Goal: Information Seeking & Learning: Check status

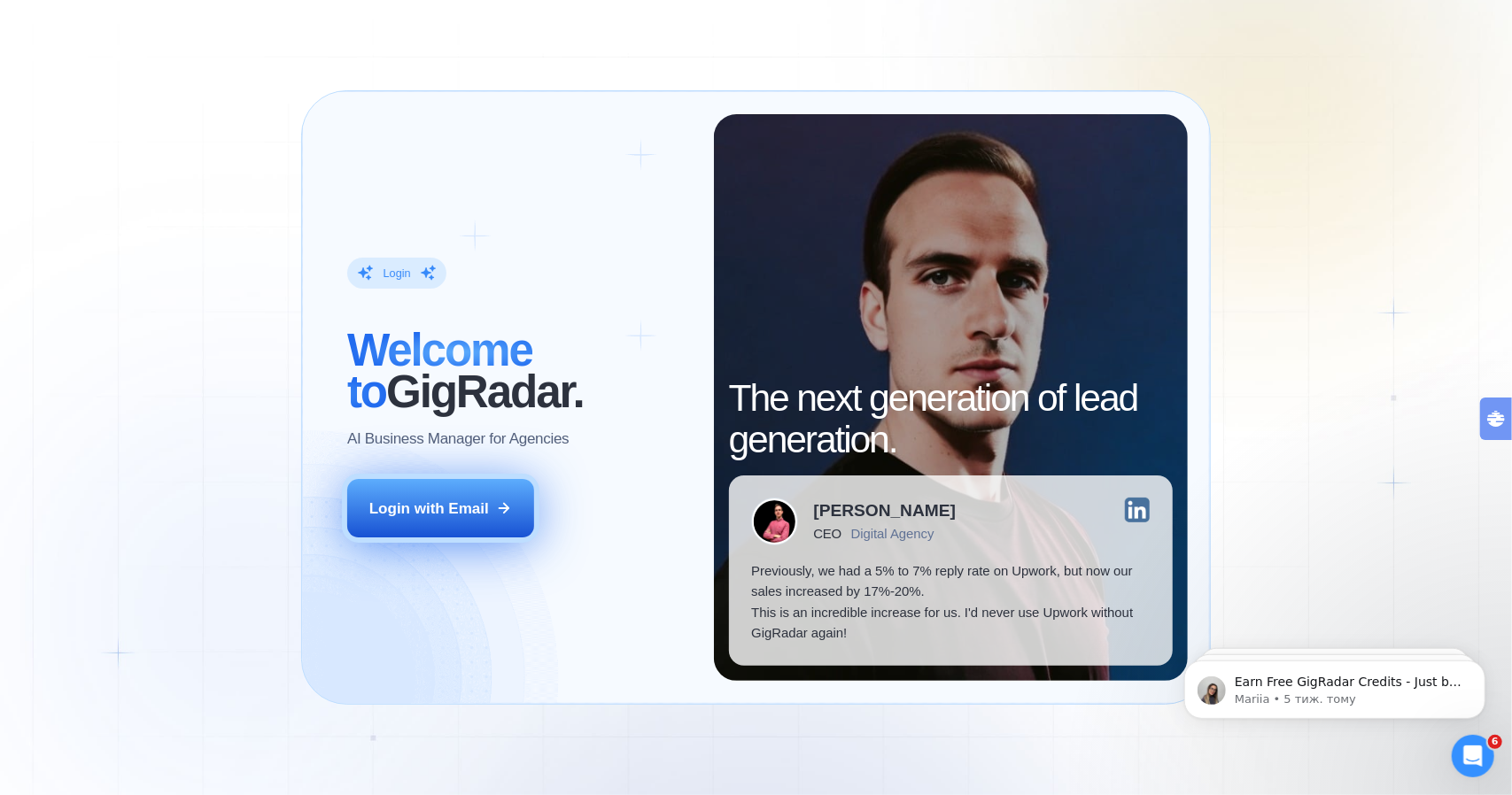
click at [408, 507] on div "Login with Email" at bounding box center [429, 509] width 120 height 21
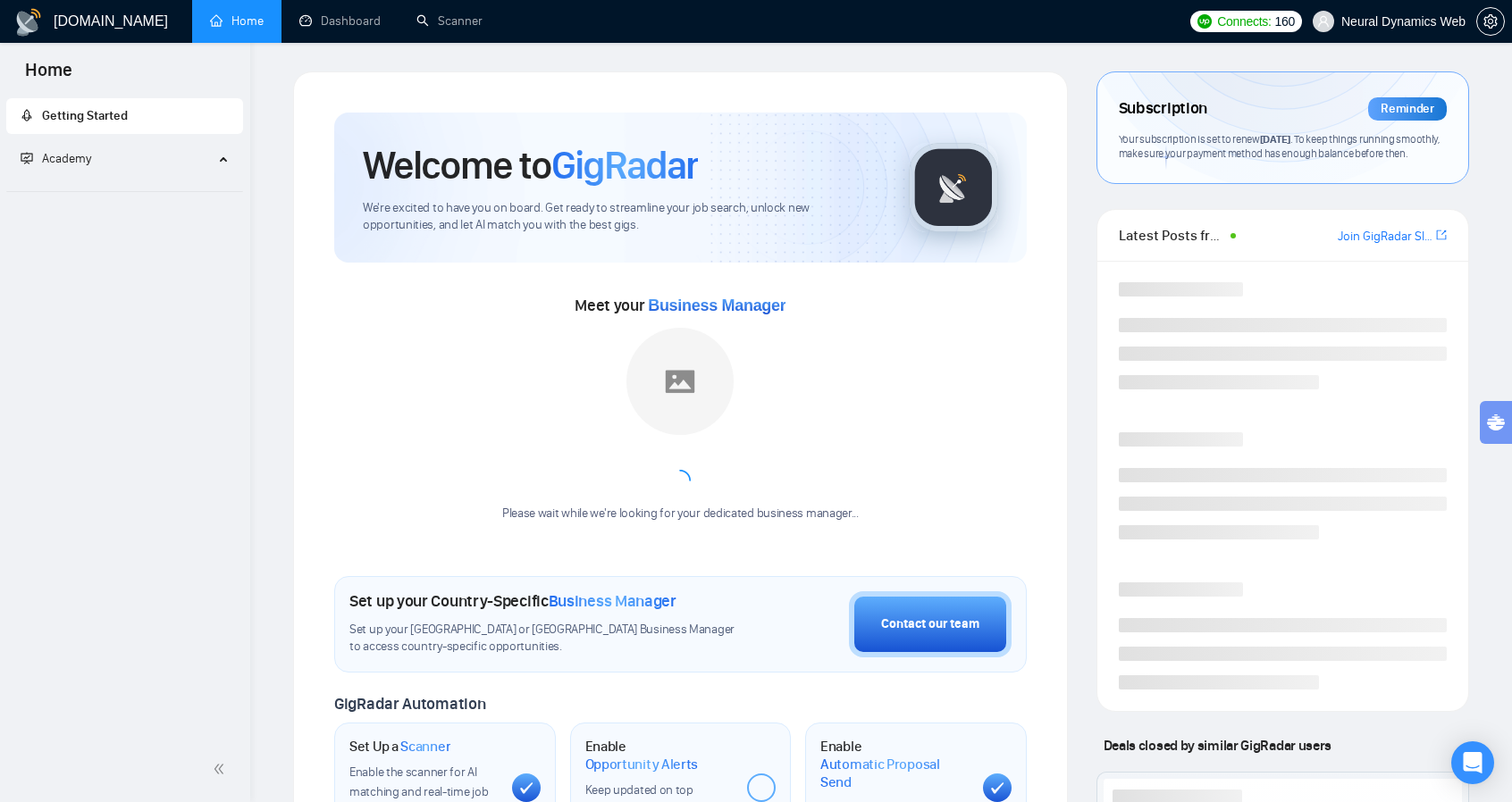
drag, startPoint x: 256, startPoint y: 371, endPoint x: 277, endPoint y: 368, distance: 21.2
click at [256, 371] on div "[DOMAIN_NAME] Home Dashboard Scanner Connects: 160 Neural Dynamics Web Welcome …" at bounding box center [881, 755] width 1262 height 1512
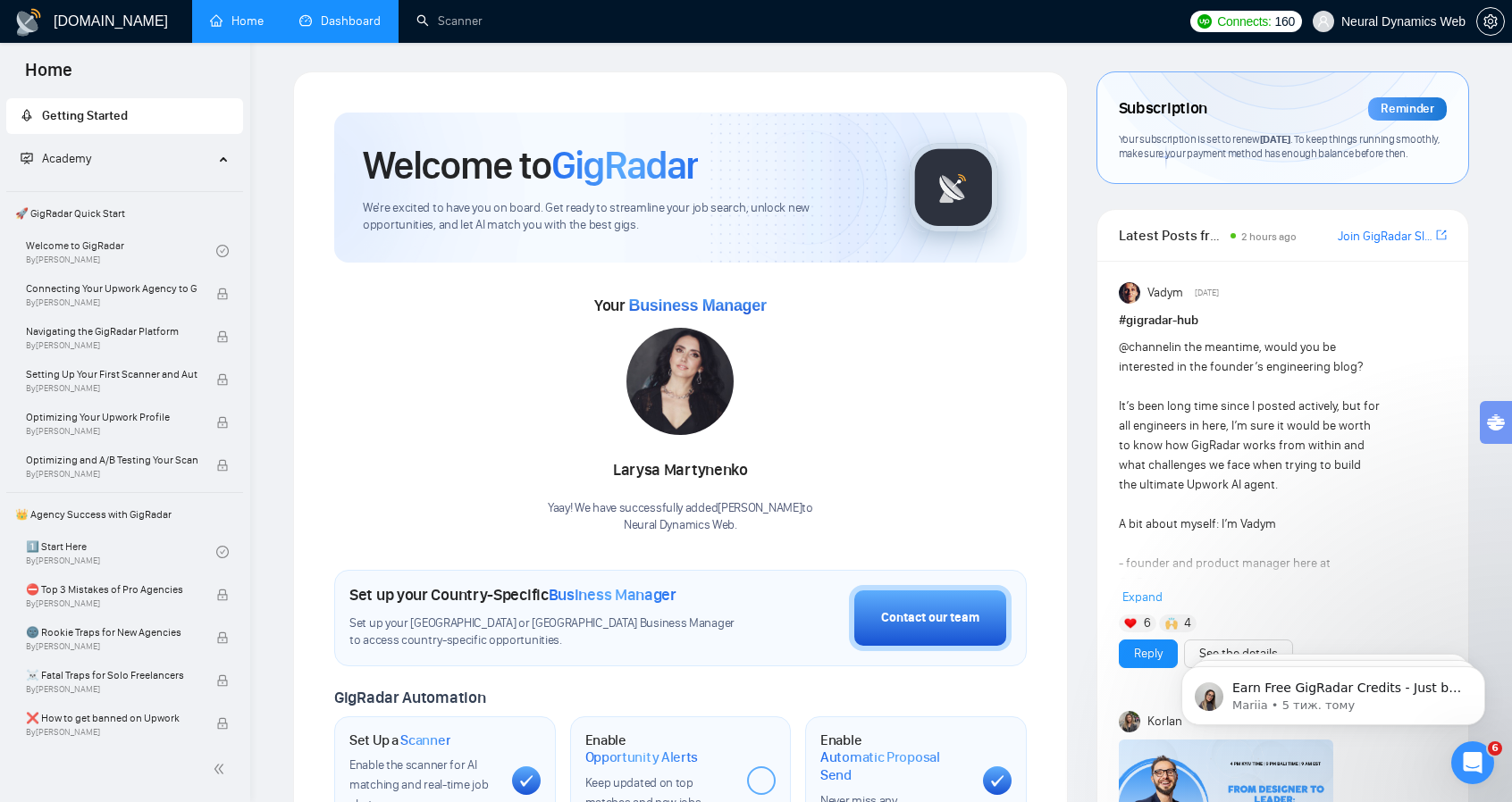
click at [360, 29] on link "Dashboard" at bounding box center [341, 21] width 81 height 15
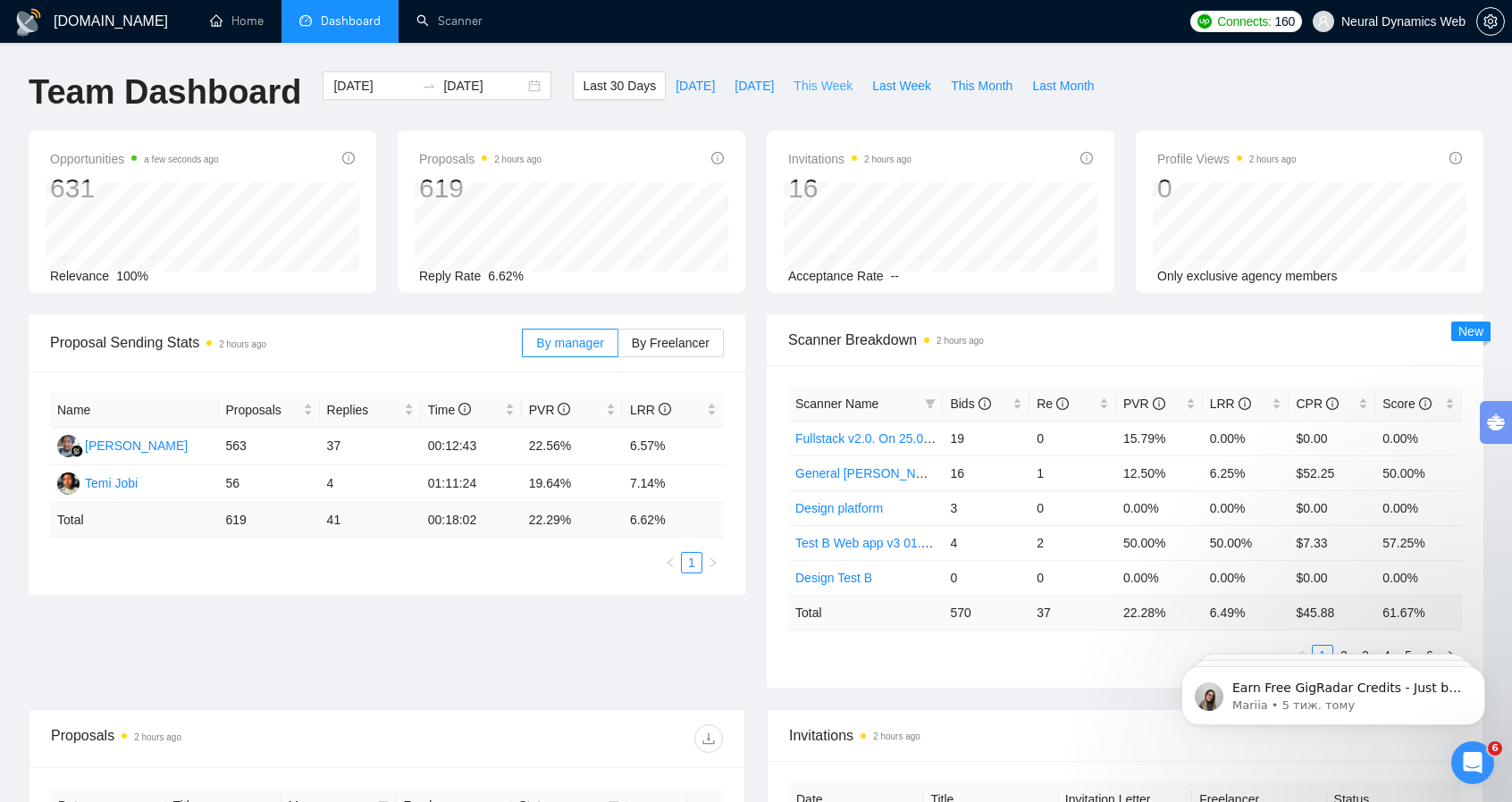
click at [793, 92] on span "This Week" at bounding box center [822, 86] width 59 height 20
type input "[DATE]"
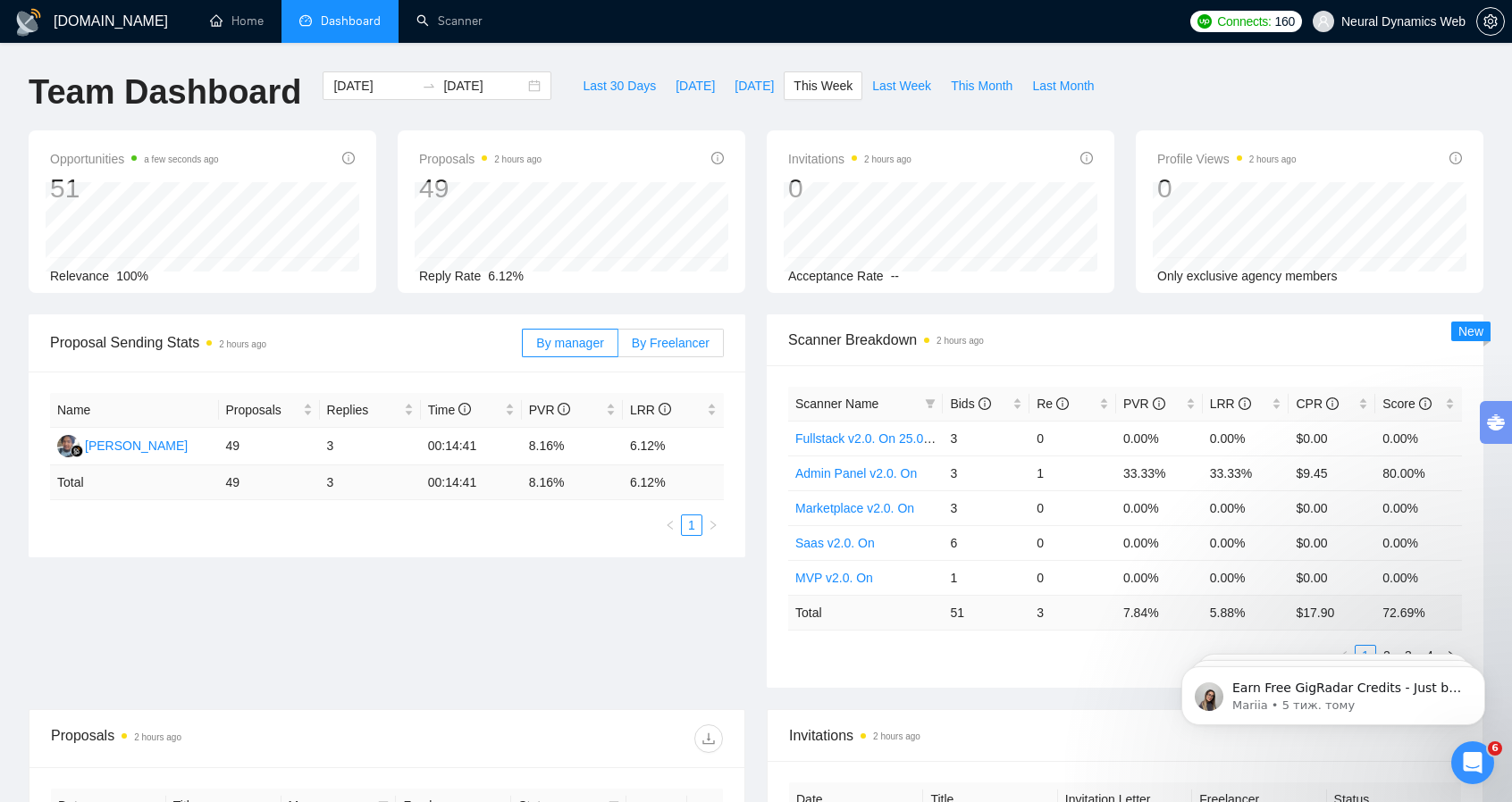
click at [661, 345] on span "By Freelancer" at bounding box center [670, 343] width 77 height 14
click at [619, 347] on input "By Freelancer" at bounding box center [619, 347] width 0 height 0
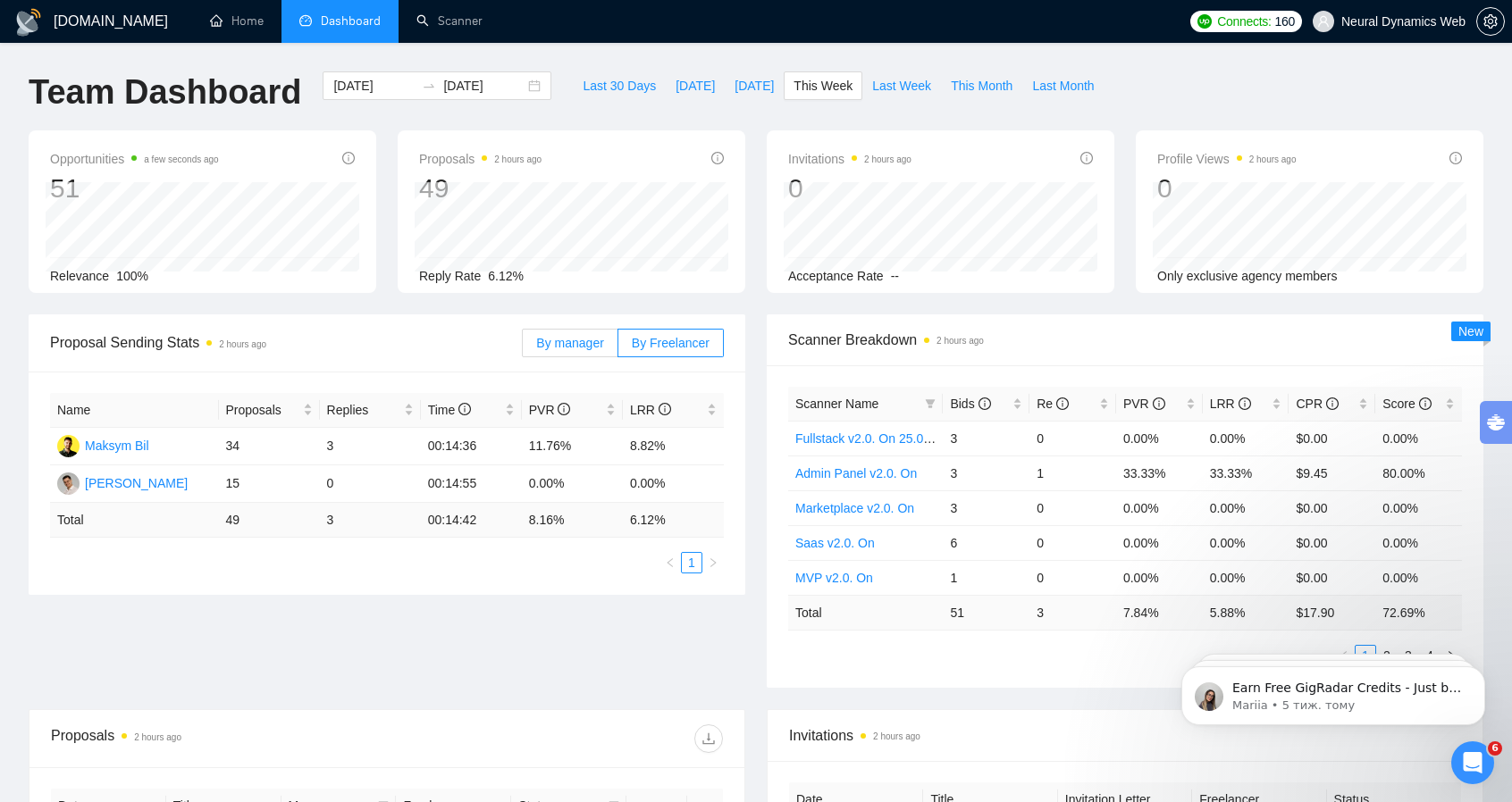
click at [599, 348] on span "By manager" at bounding box center [570, 343] width 68 height 14
click at [523, 347] on input "By manager" at bounding box center [523, 347] width 0 height 0
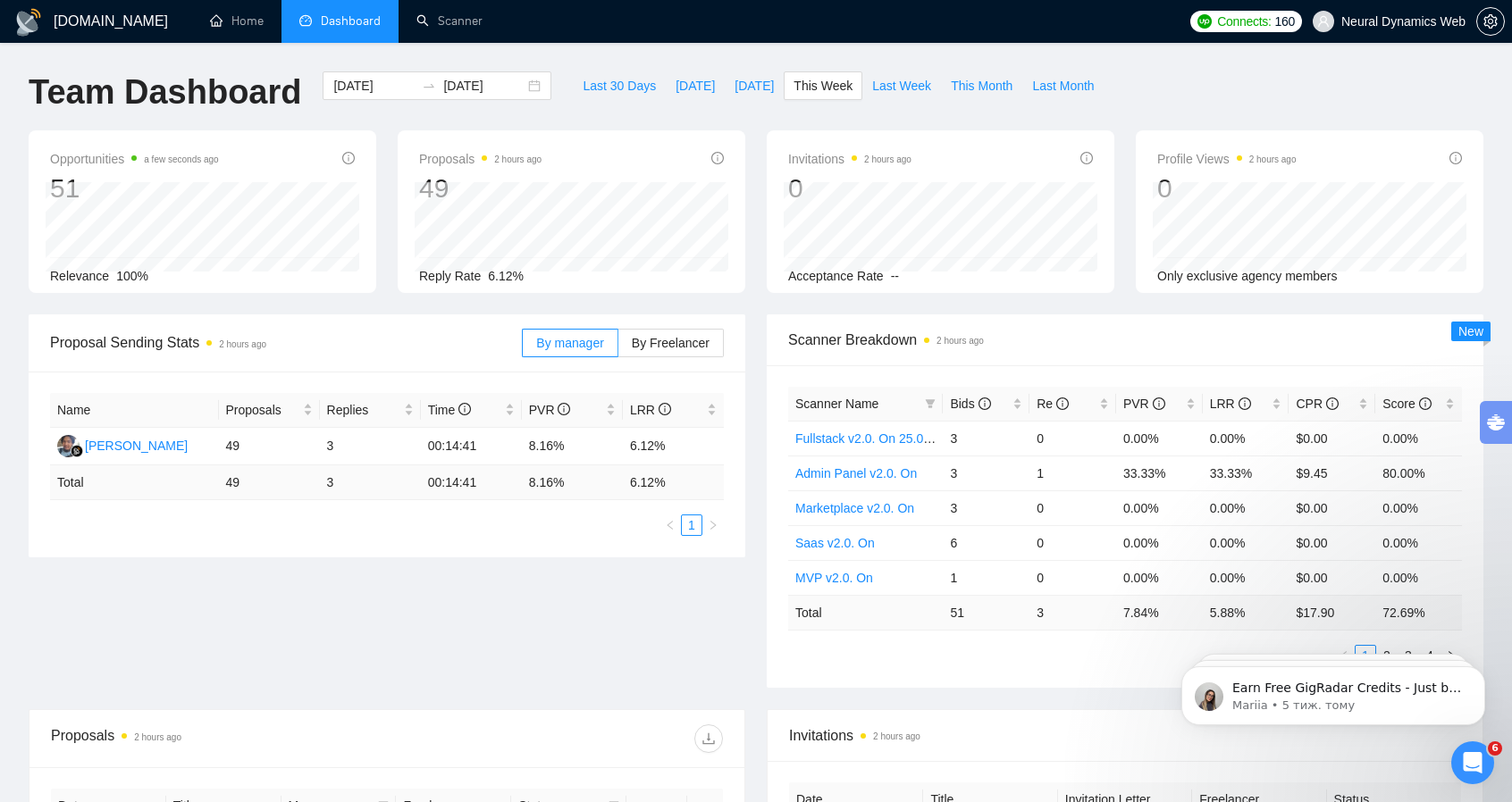
click at [237, 597] on div "Proposal Sending Stats 2 hours ago By manager By Freelancer Name Proposals Repl…" at bounding box center [756, 512] width 1476 height 395
click at [654, 347] on span "By Freelancer" at bounding box center [670, 343] width 77 height 14
click at [619, 347] on input "By Freelancer" at bounding box center [619, 347] width 0 height 0
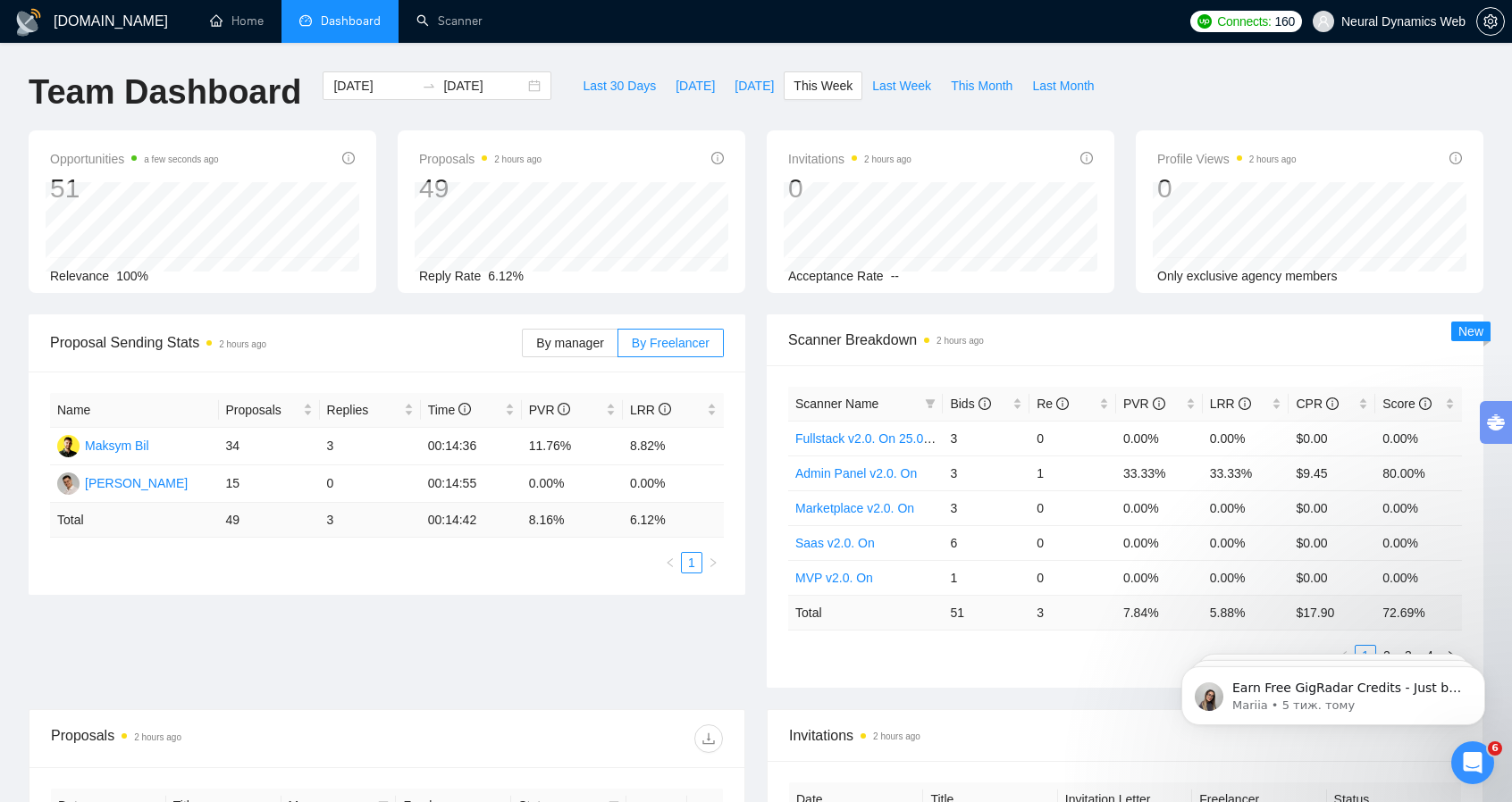
click at [283, 619] on div "Proposal Sending Stats 2 hours ago By manager By Freelancer Name Proposals Repl…" at bounding box center [756, 512] width 1476 height 395
click at [251, 591] on div "Name Proposals Replies Time PVR LRR Maksym Bil 34 3 00:14:36 11.76% 8.82% [PERS…" at bounding box center [387, 483] width 717 height 223
drag, startPoint x: 180, startPoint y: 636, endPoint x: 638, endPoint y: 640, distance: 458.0
click at [180, 636] on div "Proposal Sending Stats 2 hours ago By manager By Freelancer Name Proposals Repl…" at bounding box center [756, 512] width 1476 height 395
click at [873, 76] on span "Last Week" at bounding box center [901, 86] width 59 height 20
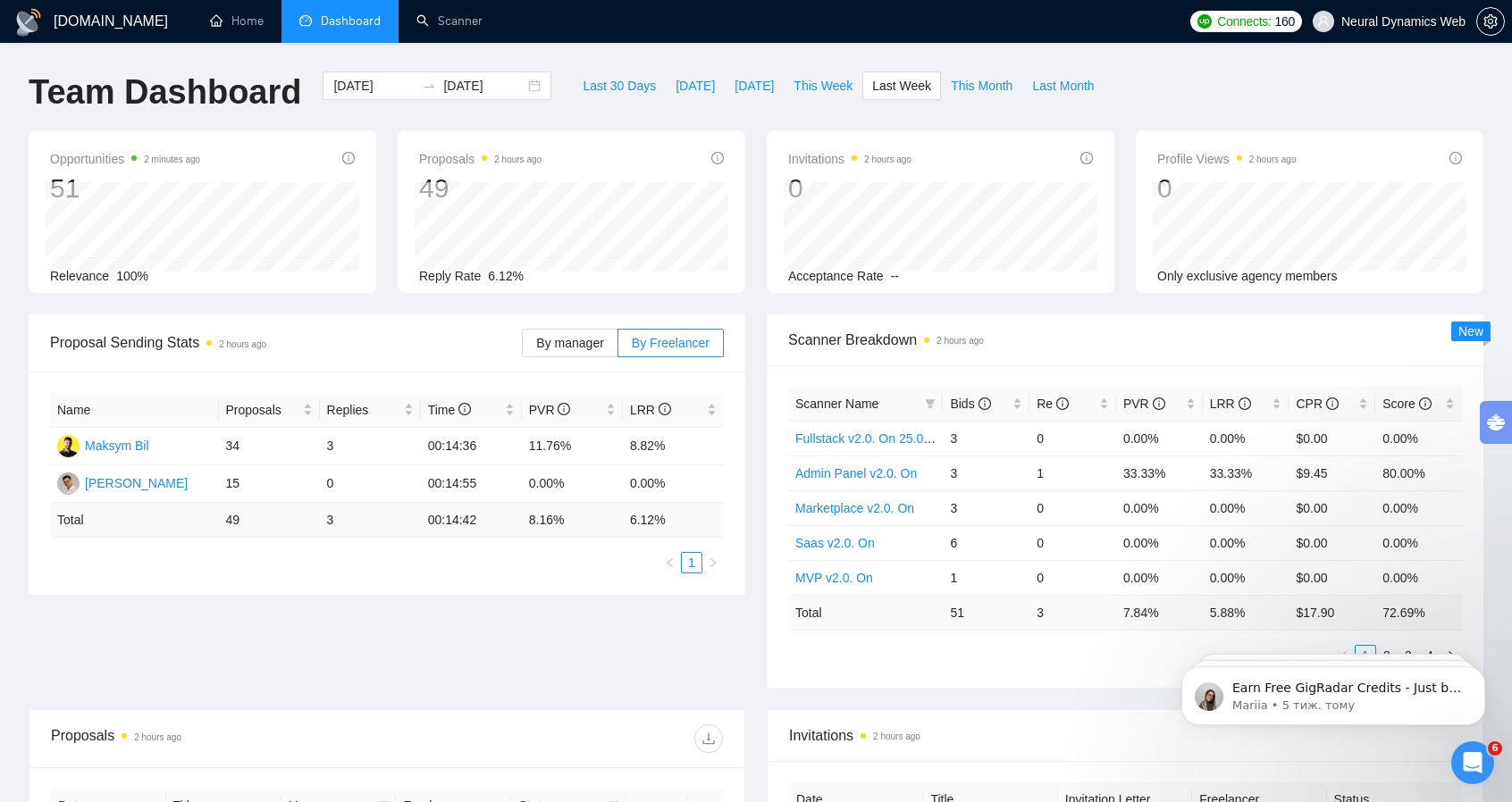
type input "[DATE]"
click at [797, 85] on span "This Week" at bounding box center [822, 86] width 59 height 20
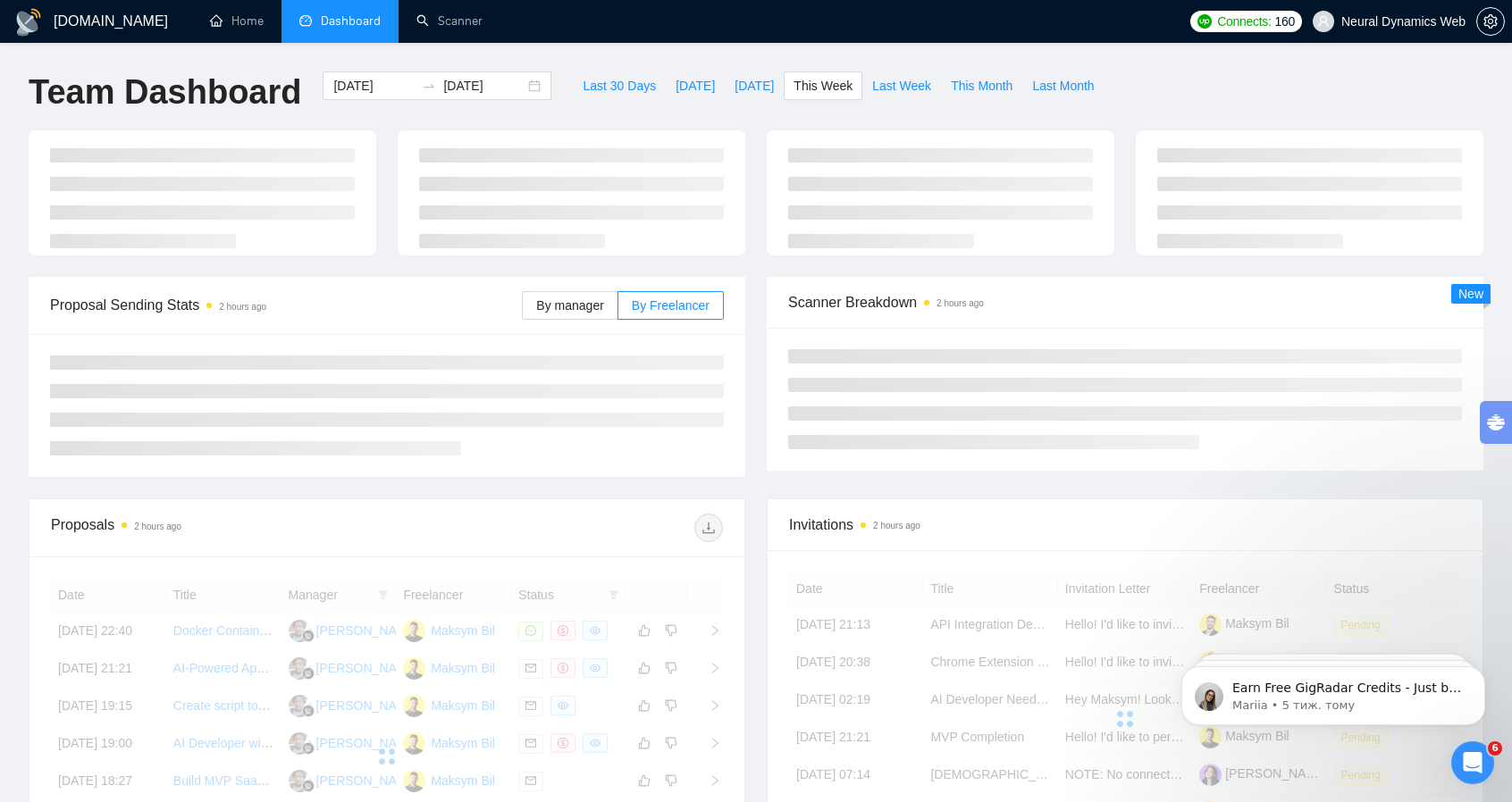
type input "[DATE]"
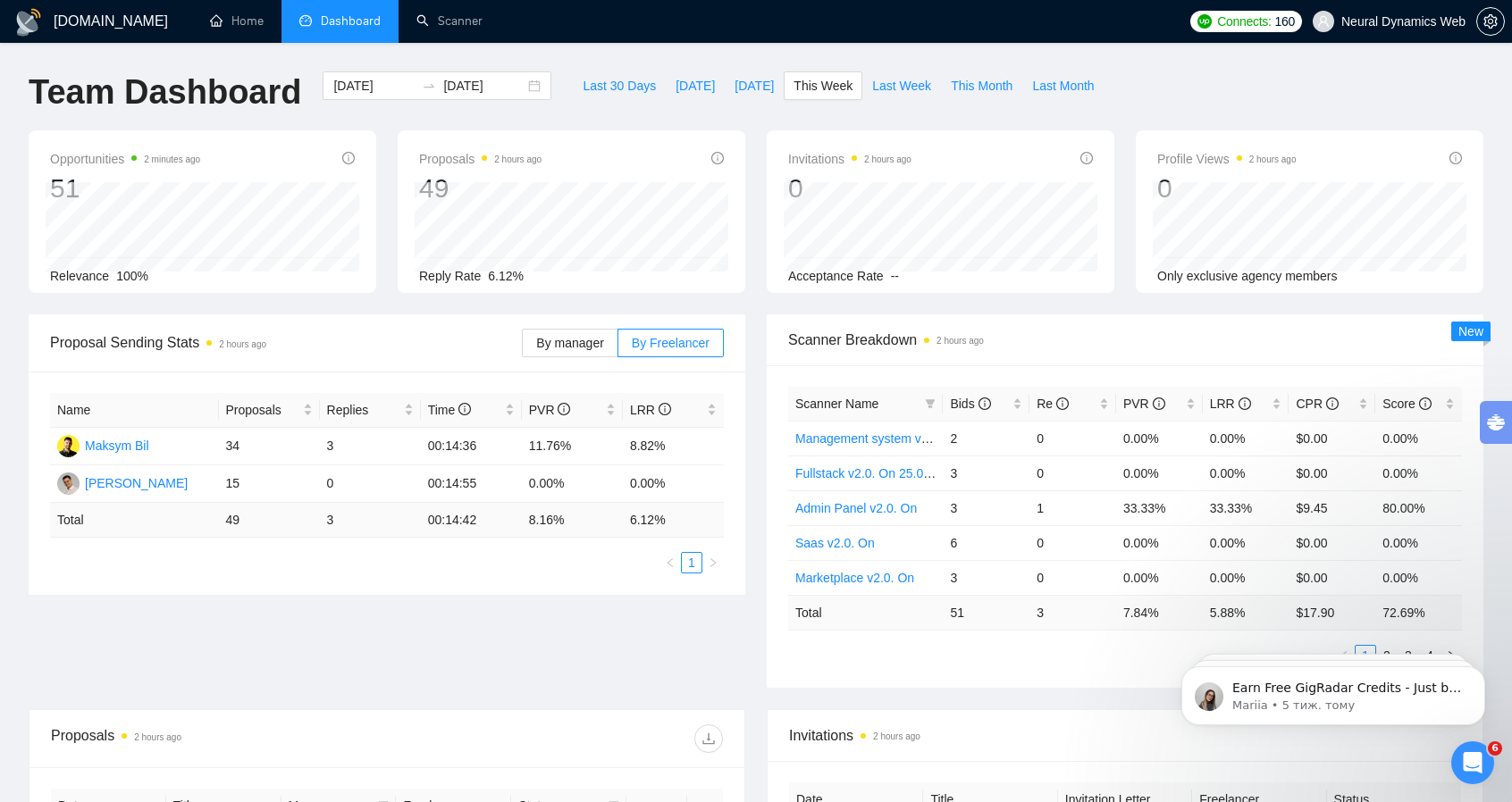
click at [233, 568] on ul "1" at bounding box center [386, 563] width 674 height 22
click at [600, 620] on div "Proposal Sending Stats 2 hours ago By manager By Freelancer Name Proposals Repl…" at bounding box center [756, 512] width 1476 height 395
click at [520, 327] on div "Proposal Sending Stats 2 hours ago" at bounding box center [285, 342] width 472 height 51
click at [436, 338] on span "Proposal Sending Stats 2 hours ago" at bounding box center [285, 342] width 472 height 23
click at [257, 631] on div "Proposal Sending Stats 2 hours ago By manager By Freelancer Name Proposals Repl…" at bounding box center [756, 512] width 1476 height 395
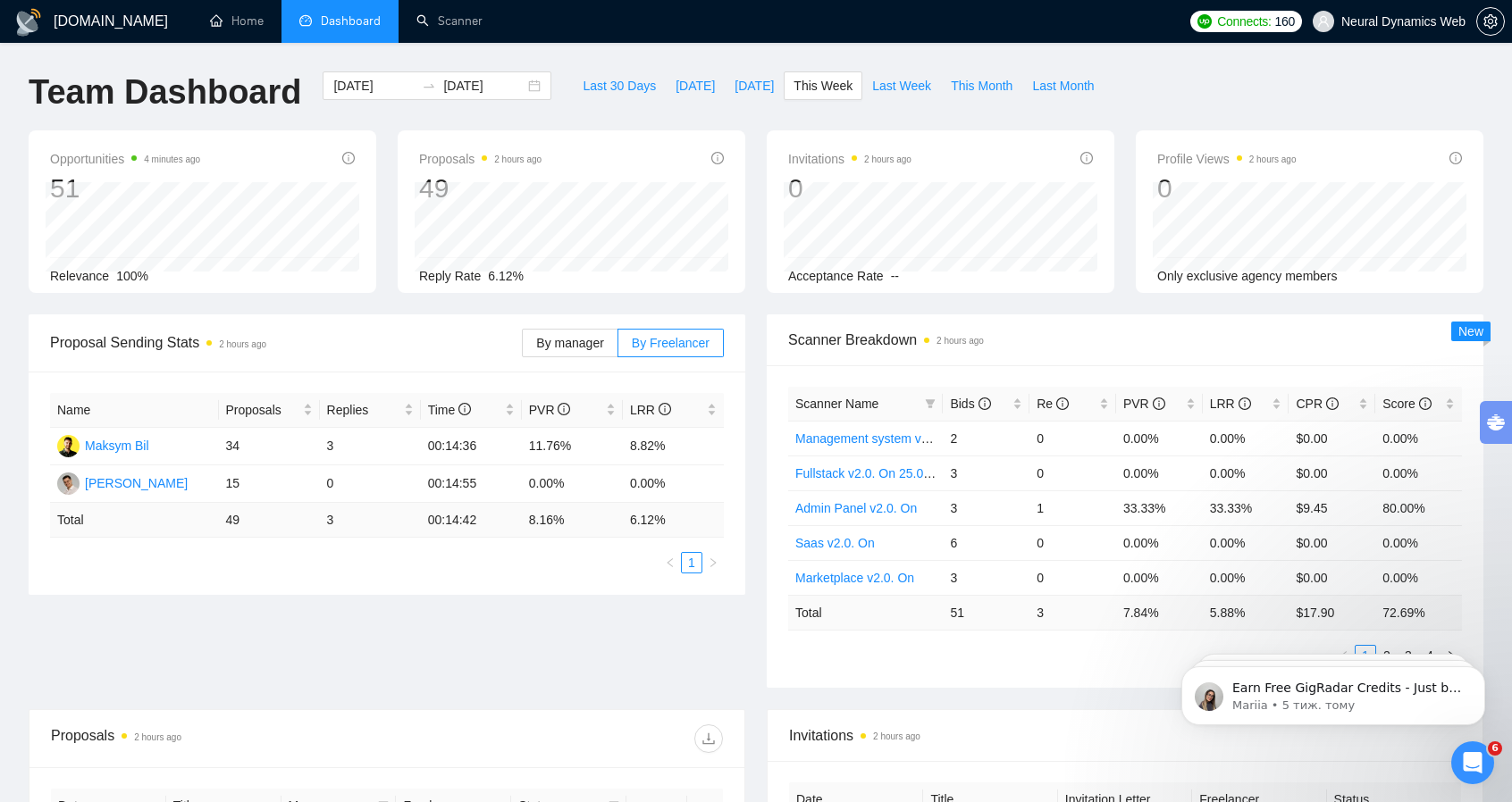
click at [237, 599] on div "Proposal Sending Stats 2 hours ago By manager By Freelancer Name Proposals Repl…" at bounding box center [756, 512] width 1476 height 395
click at [390, 360] on div "Proposal Sending Stats 2 hours ago" at bounding box center [285, 342] width 472 height 51
click at [309, 602] on div "Proposal Sending Stats 2 hours ago By manager By Freelancer Name Proposals Repl…" at bounding box center [756, 512] width 1476 height 395
drag, startPoint x: 234, startPoint y: 660, endPoint x: 245, endPoint y: 659, distance: 11.0
click at [234, 660] on div "Proposal Sending Stats 2 hours ago By manager By Freelancer Name Proposals Repl…" at bounding box center [756, 512] width 1476 height 395
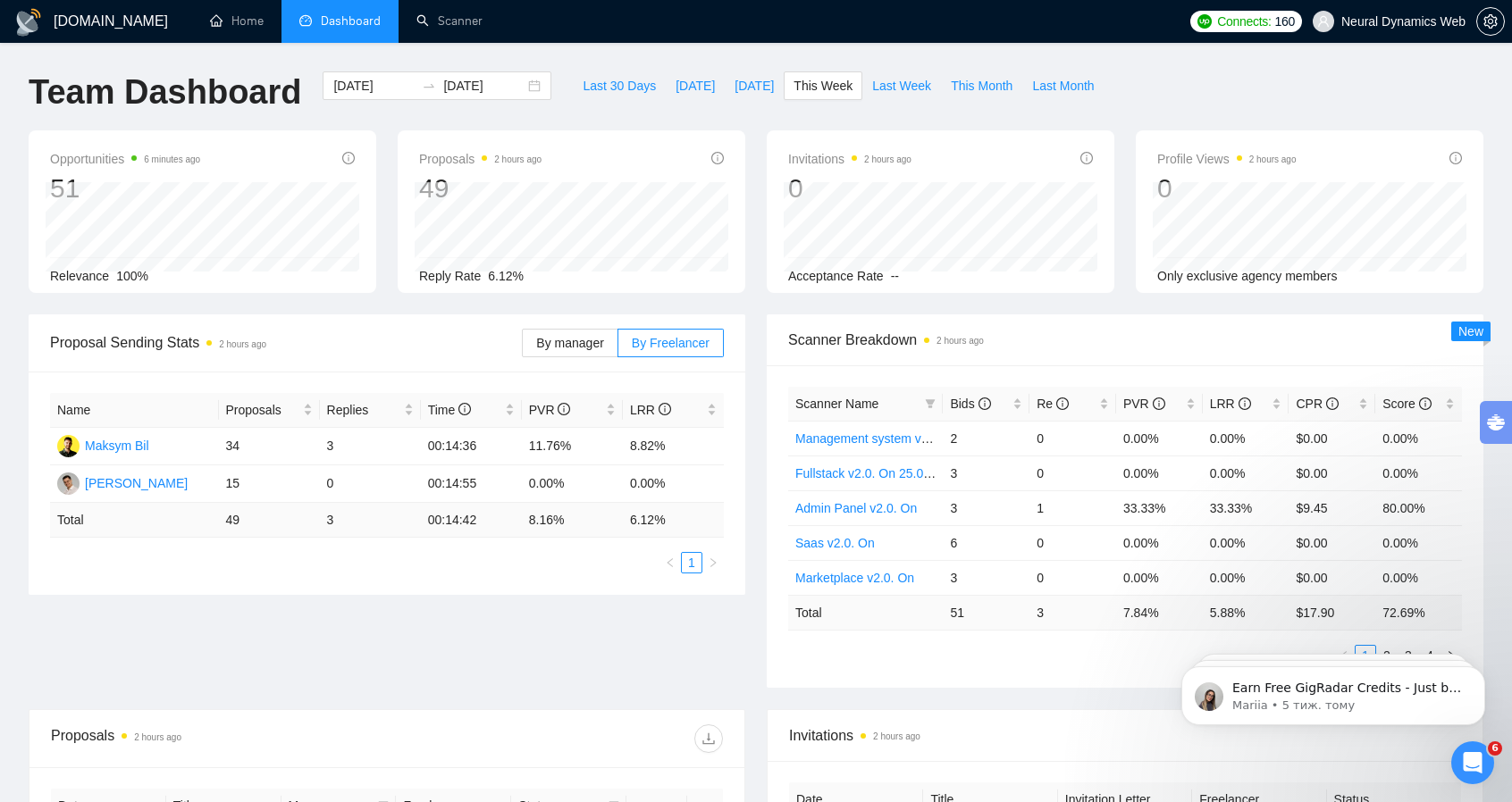
click at [490, 658] on div "Proposal Sending Stats 2 hours ago By manager By Freelancer Name Proposals Repl…" at bounding box center [756, 512] width 1476 height 395
click at [193, 629] on div "Proposal Sending Stats 2 hours ago By manager By Freelancer Name Proposals Repl…" at bounding box center [756, 512] width 1476 height 395
click at [486, 663] on div "Proposal Sending Stats 2 hours ago By manager By Freelancer Name Proposals Repl…" at bounding box center [756, 512] width 1476 height 395
click at [305, 641] on div "Proposal Sending Stats 2 hours ago By manager By Freelancer Name Proposals Repl…" at bounding box center [756, 512] width 1476 height 395
click at [299, 625] on div "Proposal Sending Stats 2 hours ago By manager By Freelancer Name Proposals Repl…" at bounding box center [756, 512] width 1476 height 395
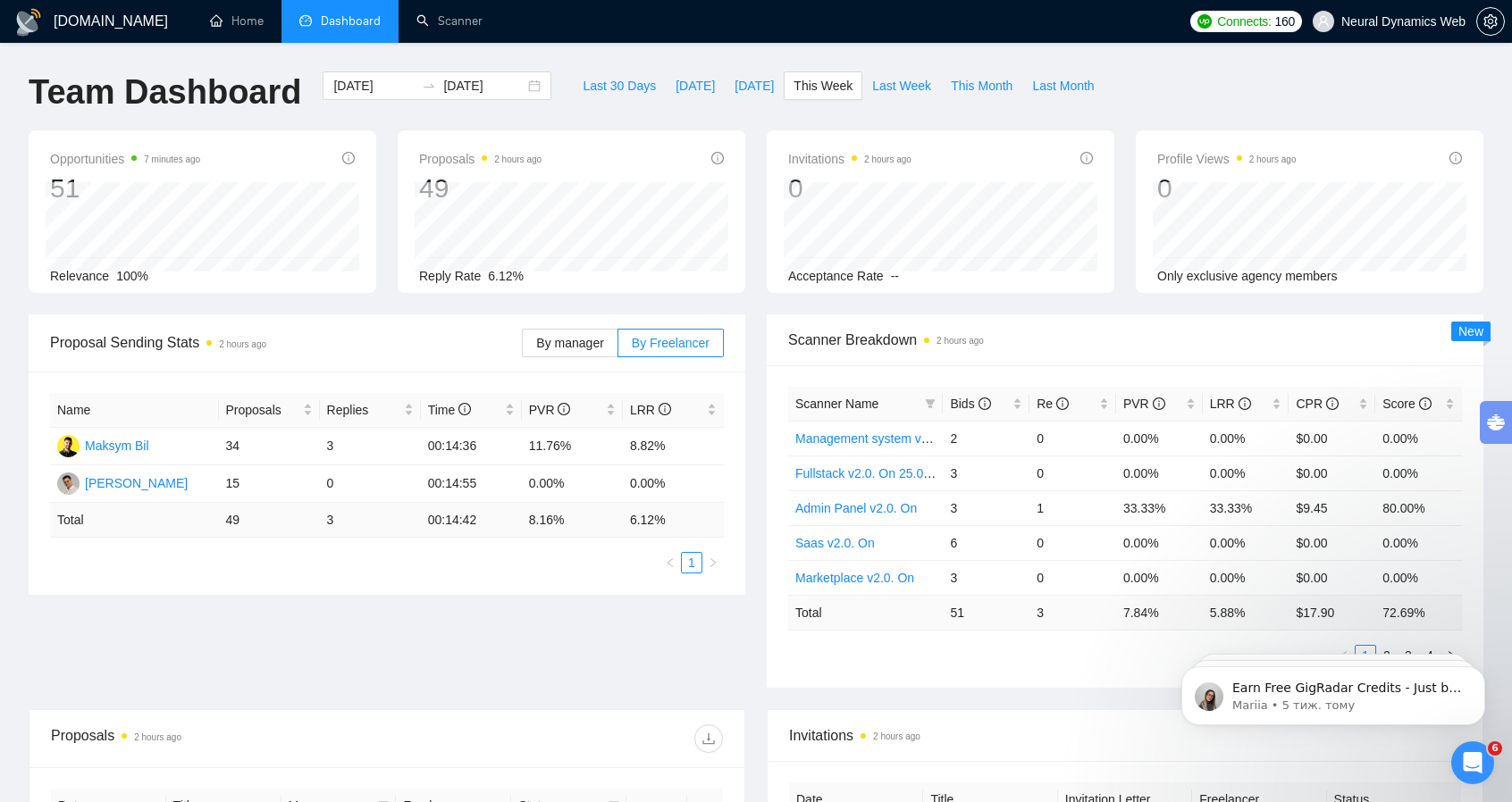
click at [188, 598] on div "Proposal Sending Stats 2 hours ago By manager By Freelancer Name Proposals Repl…" at bounding box center [756, 512] width 1476 height 395
click at [232, 689] on div "Proposal Sending Stats 2 hours ago By manager By Freelancer Name Proposals Repl…" at bounding box center [756, 512] width 1476 height 395
click at [201, 646] on div "Proposal Sending Stats 2 hours ago By manager By Freelancer Name Proposals Repl…" at bounding box center [756, 512] width 1476 height 395
click at [224, 608] on div "Proposal Sending Stats 2 hours ago By manager By Freelancer Name Proposals Repl…" at bounding box center [756, 512] width 1476 height 395
click at [261, 585] on div "Name Proposals Replies Time PVR LRR Maksym Bil 34 3 00:14:36 11.76% 8.82% [PERS…" at bounding box center [387, 483] width 717 height 223
